Goal: Task Accomplishment & Management: Use online tool/utility

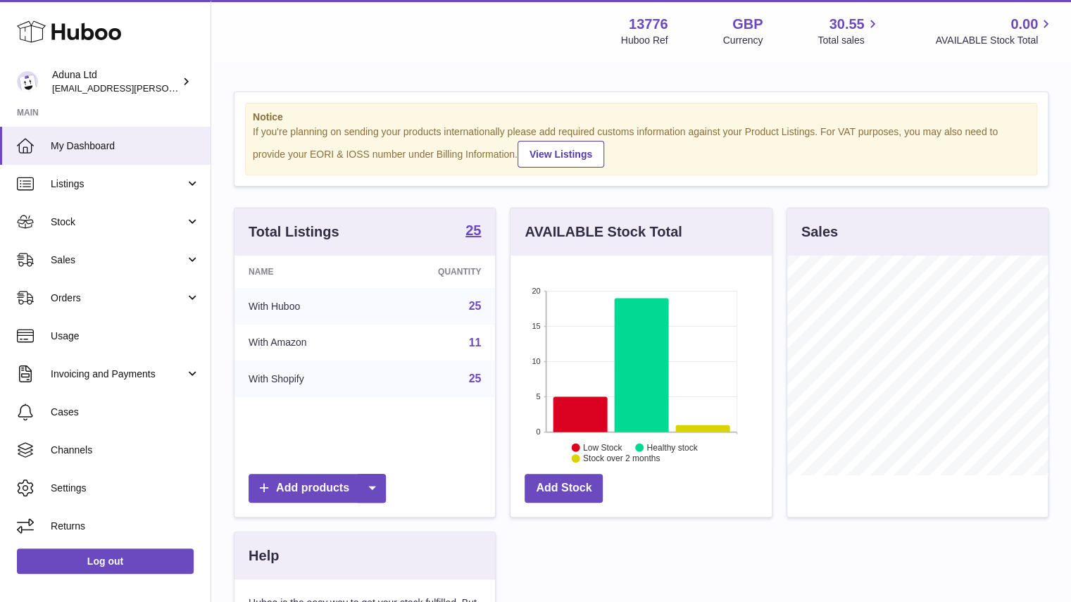
scroll to position [220, 261]
click at [170, 259] on span "Sales" at bounding box center [118, 259] width 134 height 13
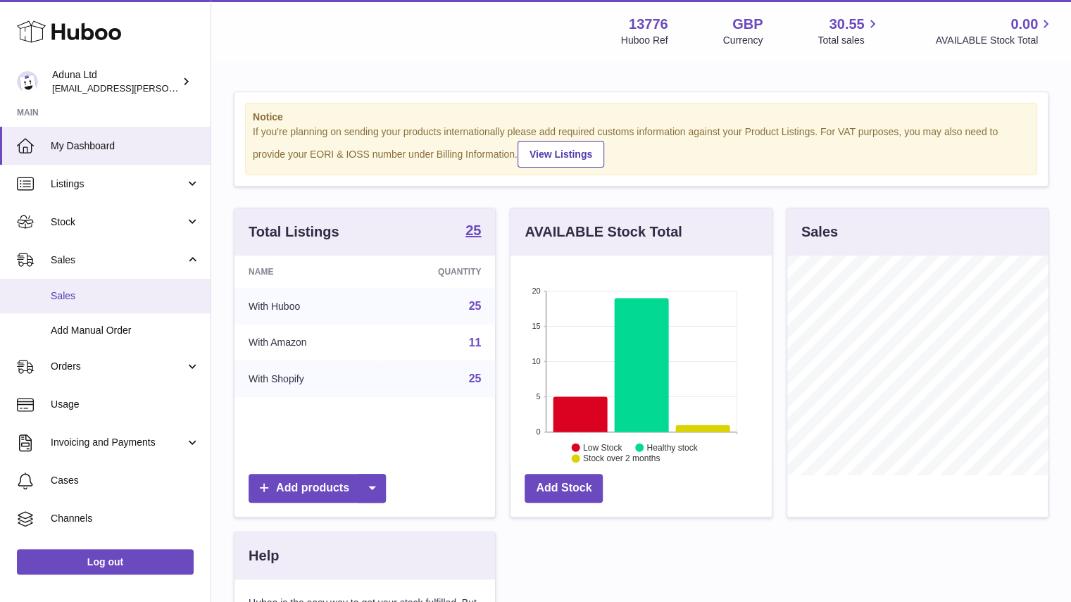
click at [140, 295] on span "Sales" at bounding box center [125, 295] width 149 height 13
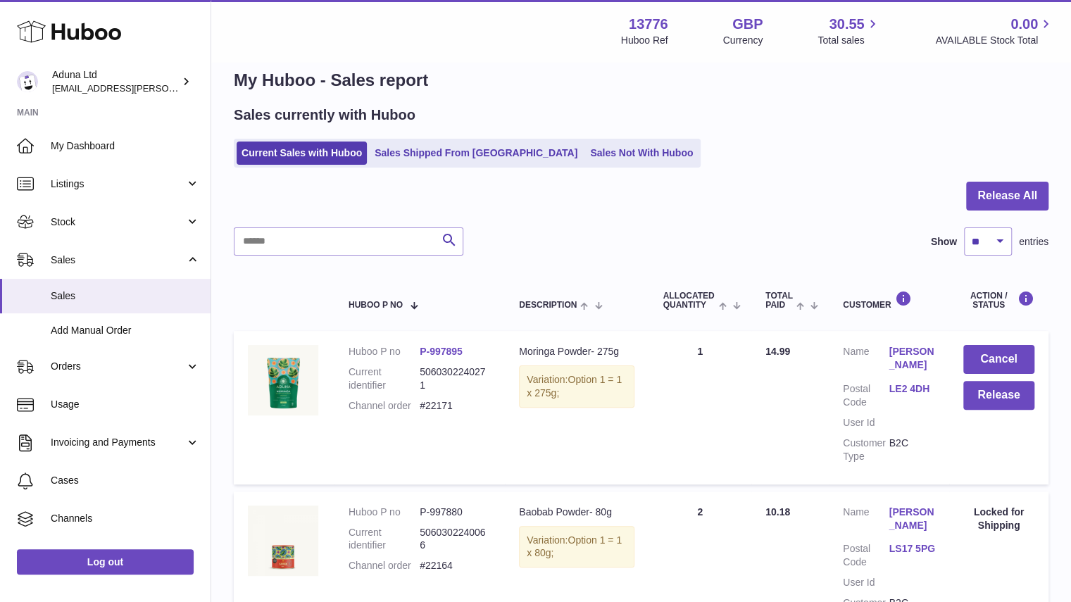
scroll to position [3, 0]
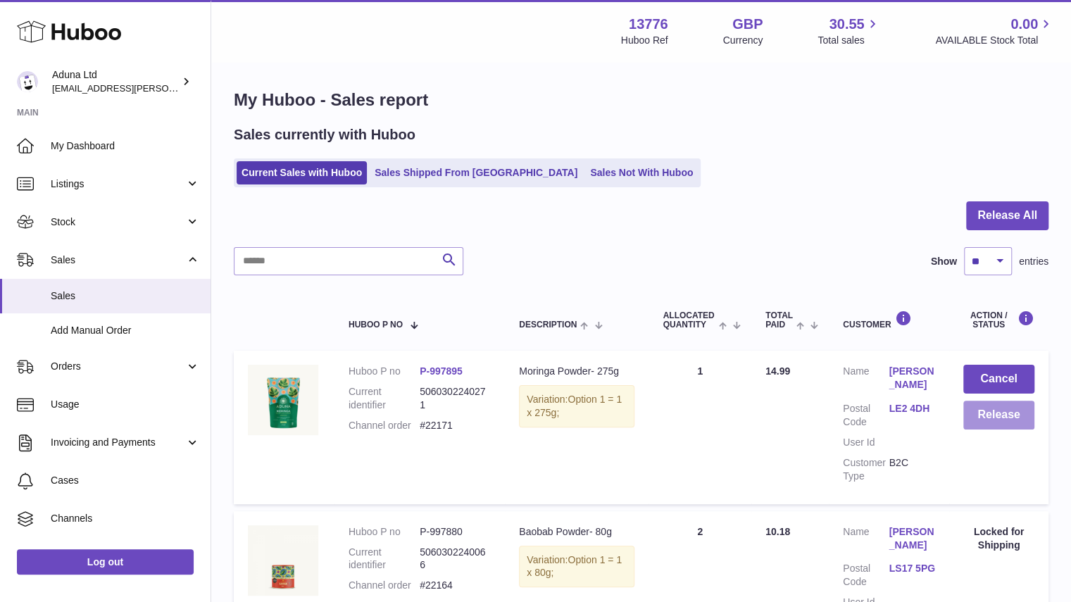
click at [989, 415] on button "Release" at bounding box center [998, 415] width 71 height 29
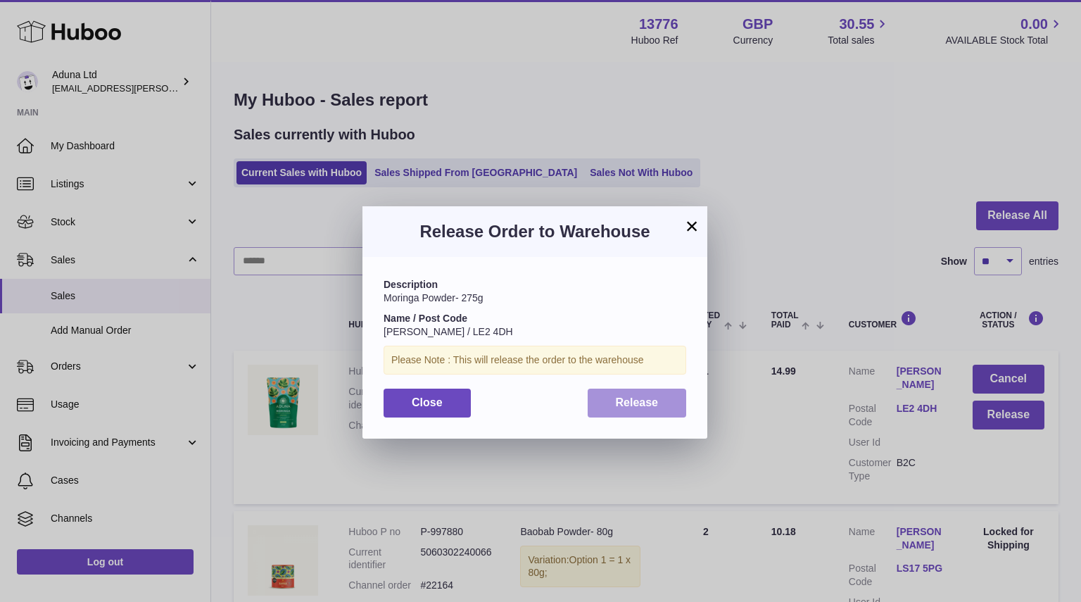
click at [648, 413] on button "Release" at bounding box center [637, 403] width 99 height 29
